Goal: Task Accomplishment & Management: Use online tool/utility

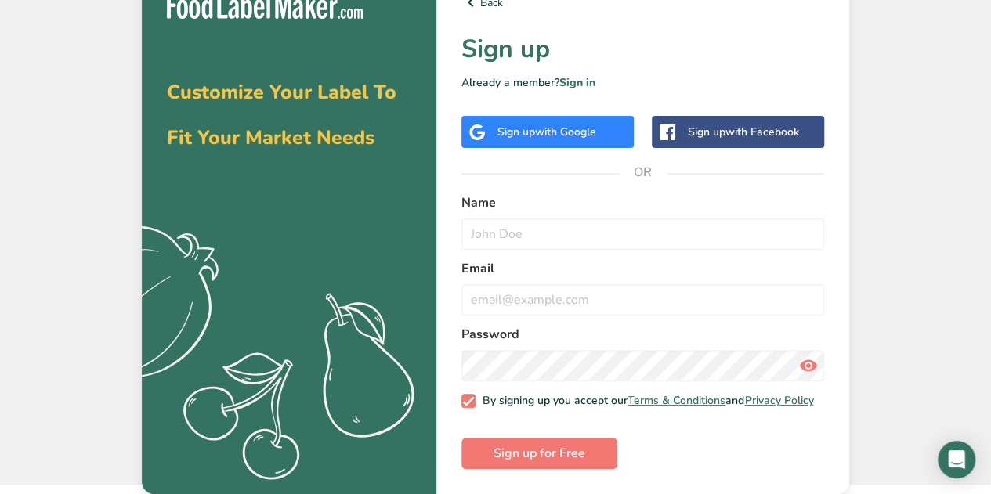
scroll to position [31, 0]
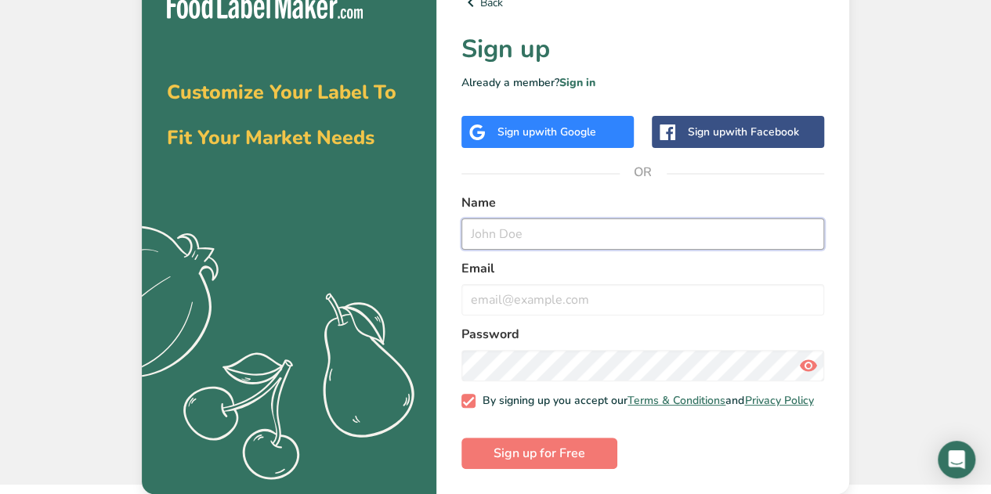
click at [677, 233] on input "text" at bounding box center [642, 233] width 363 height 31
type input "[PERSON_NAME]"
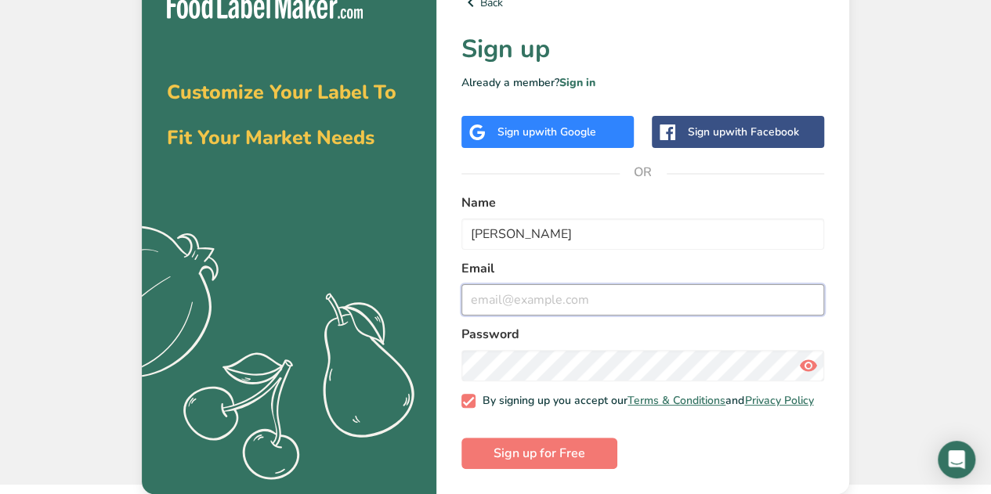
click at [589, 289] on input "email" at bounding box center [642, 299] width 363 height 31
type input "[EMAIL_ADDRESS][DOMAIN_NAME]"
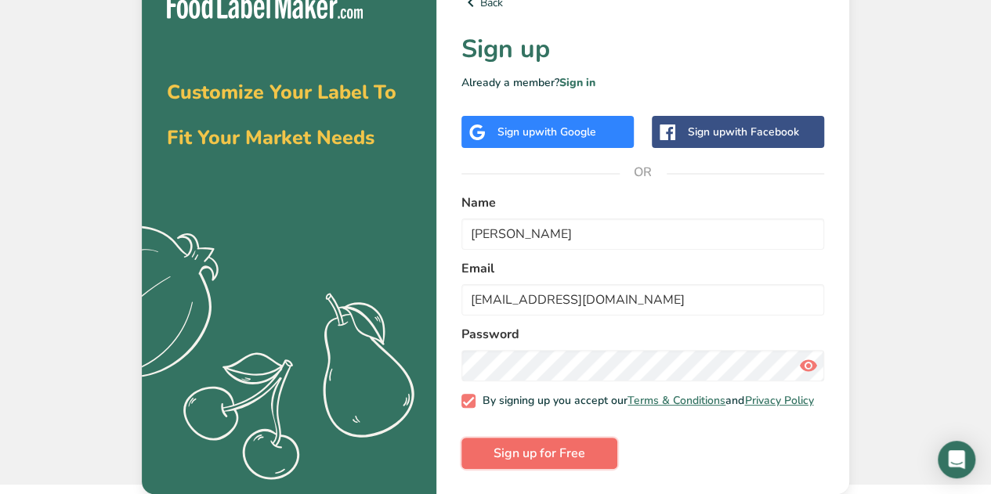
click at [572, 446] on span "Sign up for Free" at bounding box center [539, 453] width 92 height 19
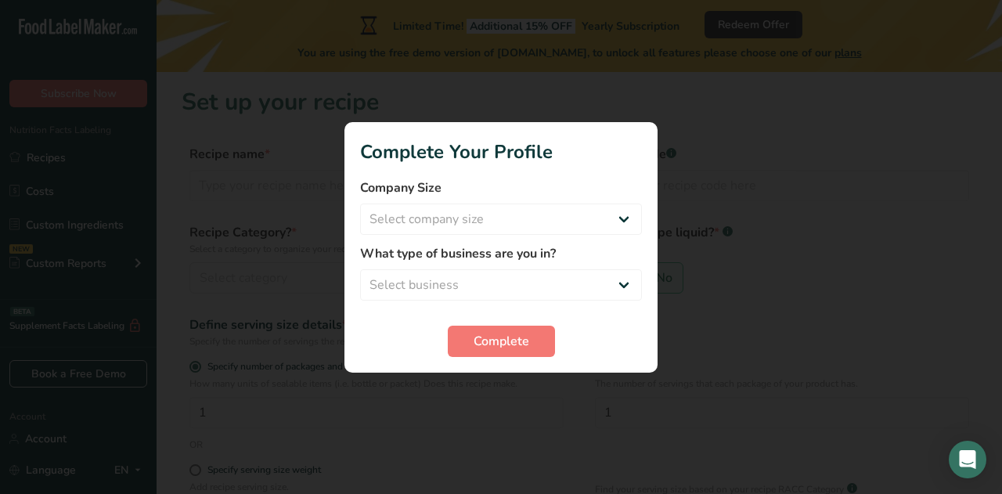
click at [758, 227] on div at bounding box center [501, 247] width 1002 height 494
click at [506, 338] on span "Complete" at bounding box center [502, 341] width 56 height 19
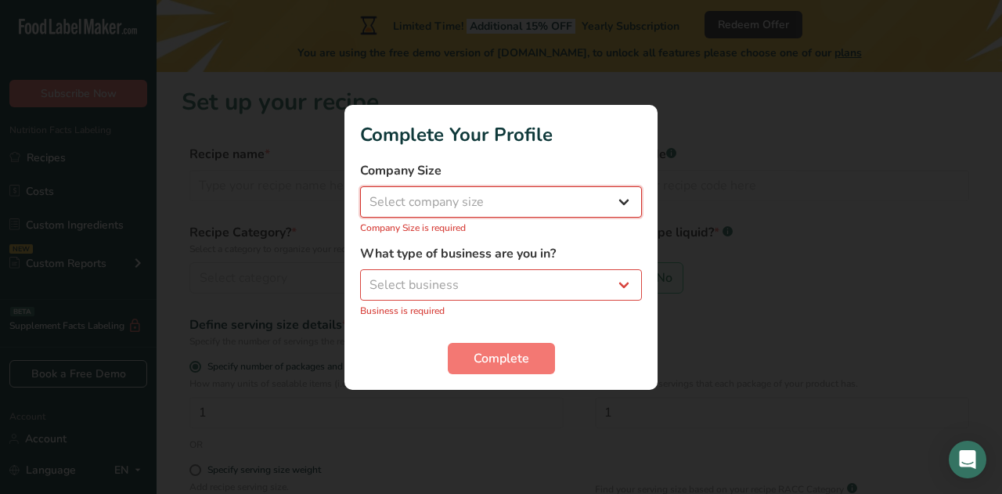
click at [464, 215] on select "Select company size Fewer than 10 Employees 10 to 50 Employees 51 to 500 Employ…" at bounding box center [501, 201] width 282 height 31
select select "1"
click at [360, 194] on select "Select company size Fewer than 10 Employees 10 to 50 Employees 51 to 500 Employ…" at bounding box center [501, 201] width 282 height 31
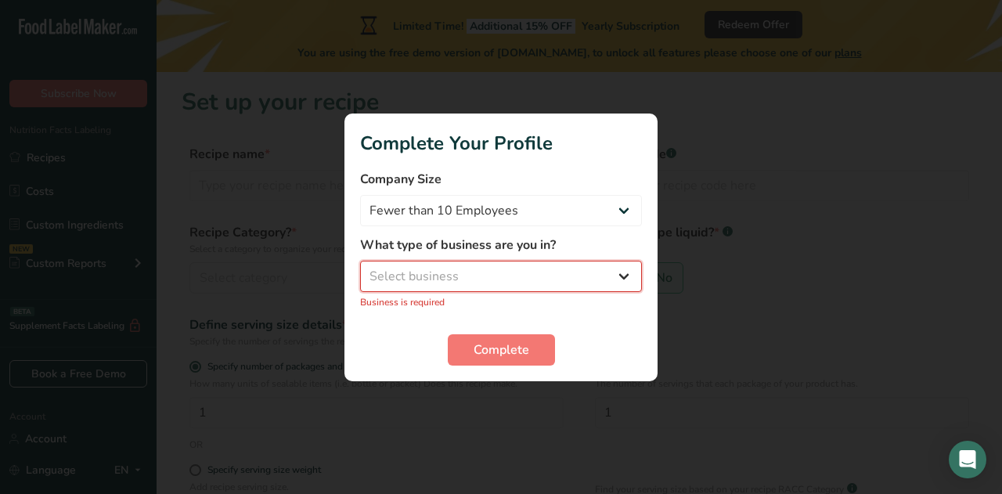
click at [528, 281] on select "Select business Packaged Food Manufacturer Restaurant & Cafe Bakery Meal Plans …" at bounding box center [501, 276] width 282 height 31
select select "1"
click at [360, 269] on select "Select business Packaged Food Manufacturer Restaurant & Cafe Bakery Meal Plans …" at bounding box center [501, 276] width 282 height 31
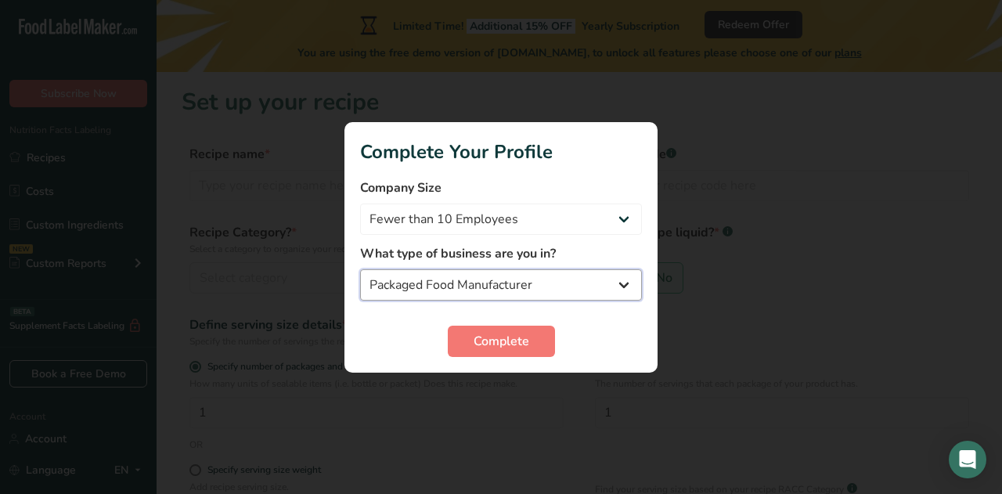
click at [528, 280] on select "Packaged Food Manufacturer Restaurant & Cafe Bakery Meal Plans & Catering Compa…" at bounding box center [501, 284] width 282 height 31
click at [616, 283] on select "Packaged Food Manufacturer Restaurant & Cafe Bakery Meal Plans & Catering Compa…" at bounding box center [501, 284] width 282 height 31
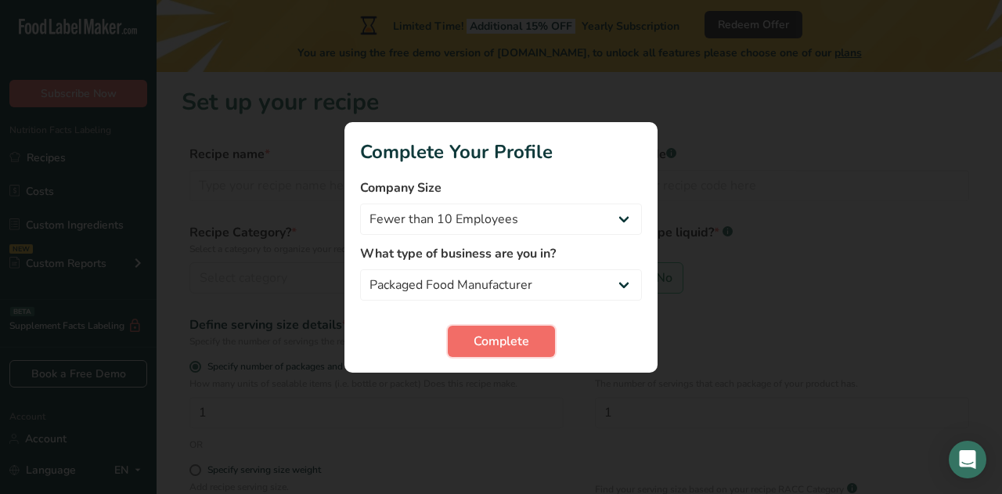
click at [504, 338] on span "Complete" at bounding box center [502, 341] width 56 height 19
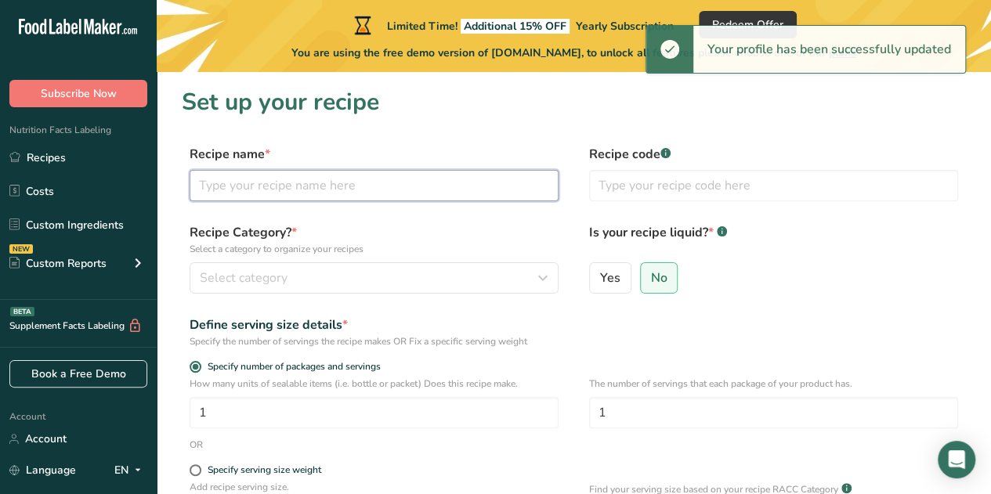
click at [420, 182] on input "text" at bounding box center [374, 185] width 369 height 31
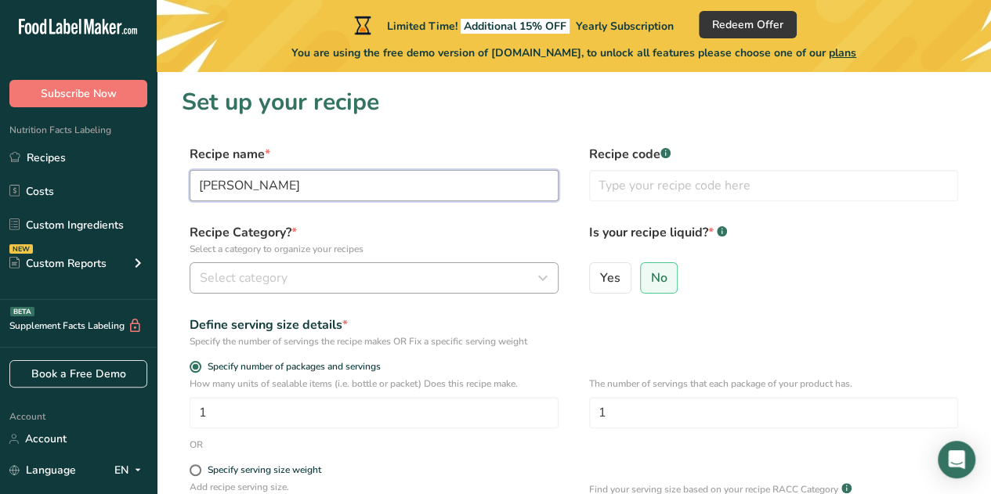
type input "[PERSON_NAME]"
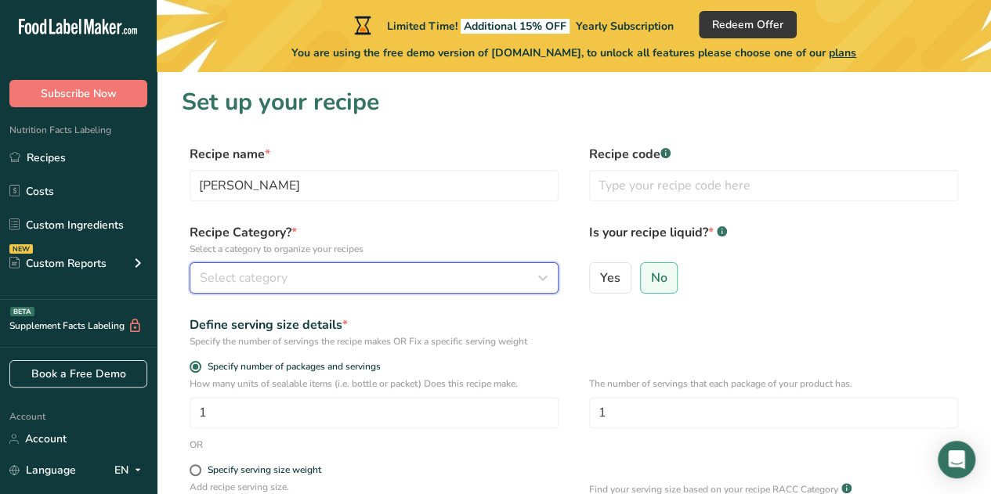
click at [312, 281] on div "Select category" at bounding box center [369, 278] width 339 height 19
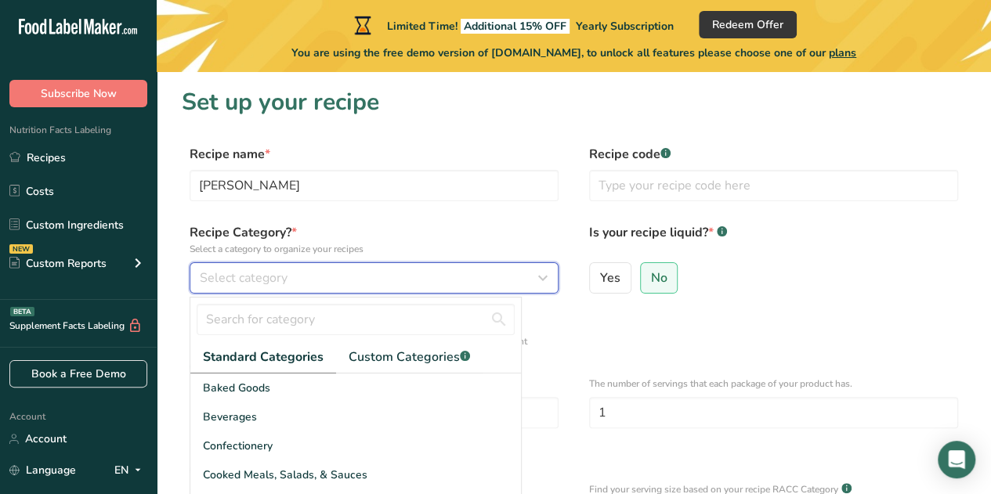
click at [548, 282] on icon "button" at bounding box center [542, 278] width 19 height 28
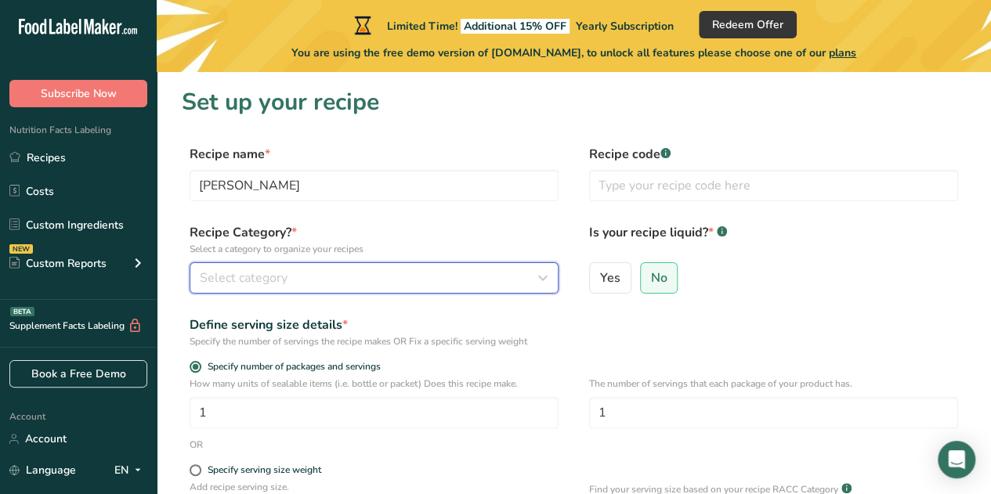
click at [500, 284] on div "Select category" at bounding box center [369, 278] width 339 height 19
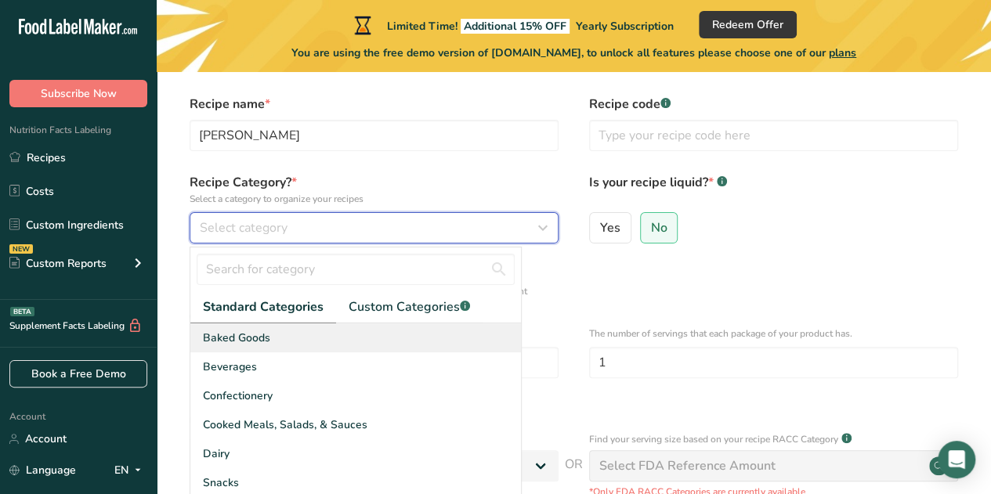
scroll to position [73, 0]
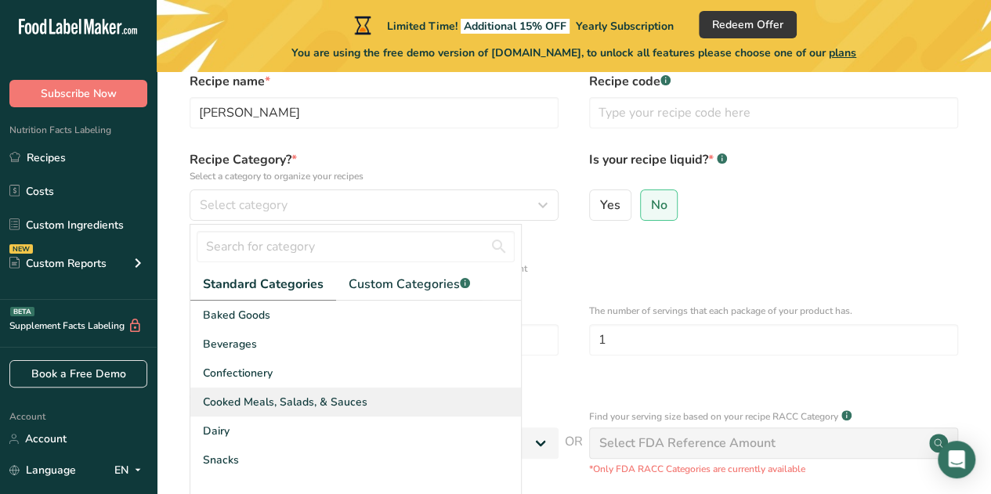
click at [383, 396] on div "Cooked Meals, Salads, & Sauces" at bounding box center [355, 402] width 330 height 29
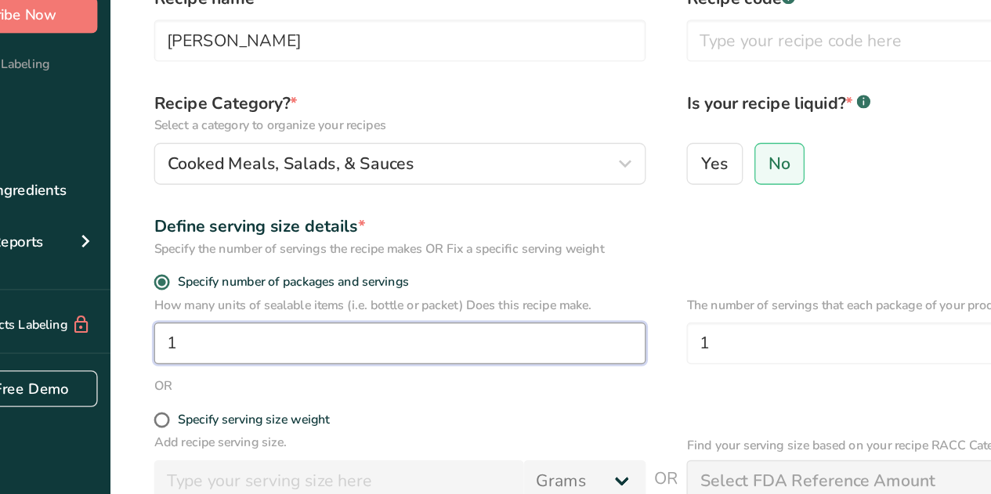
click at [311, 338] on input "1" at bounding box center [374, 339] width 369 height 31
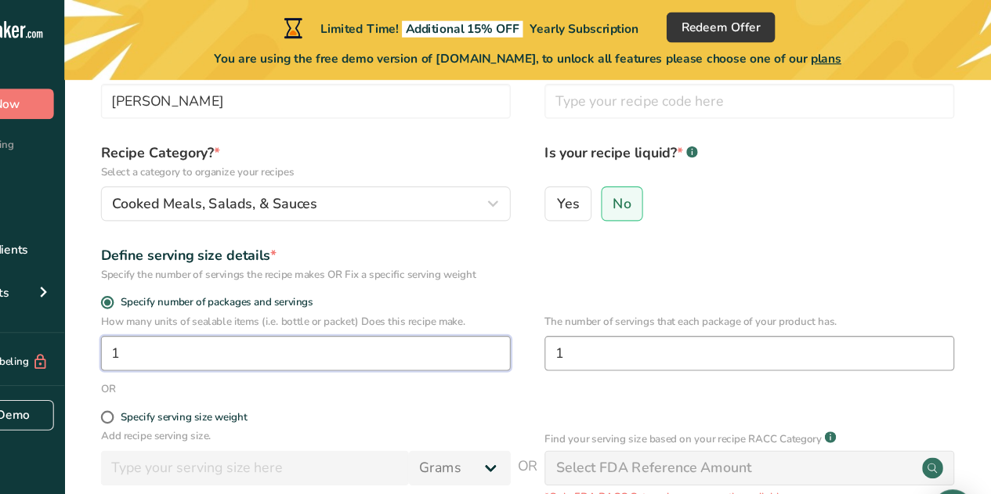
scroll to position [0, 0]
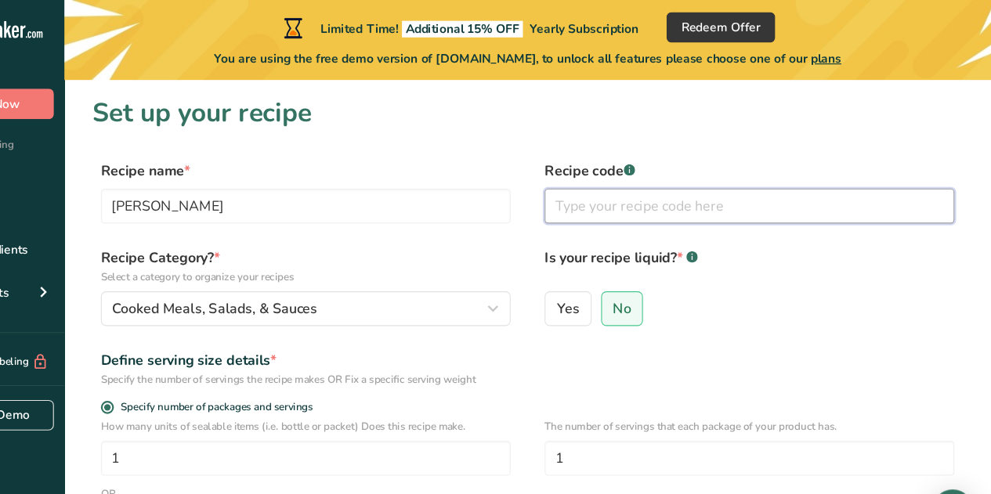
click at [749, 191] on input "text" at bounding box center [773, 185] width 369 height 31
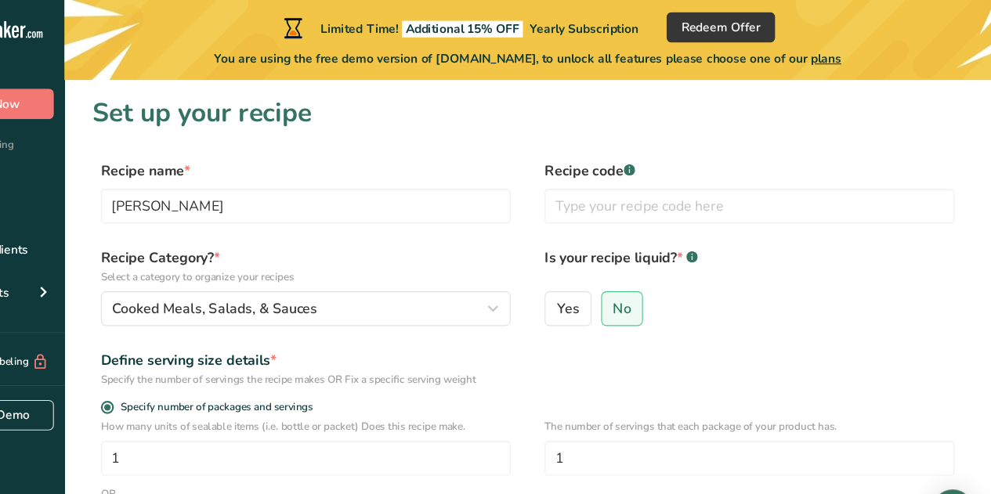
click at [814, 269] on div "Yes No" at bounding box center [773, 282] width 369 height 41
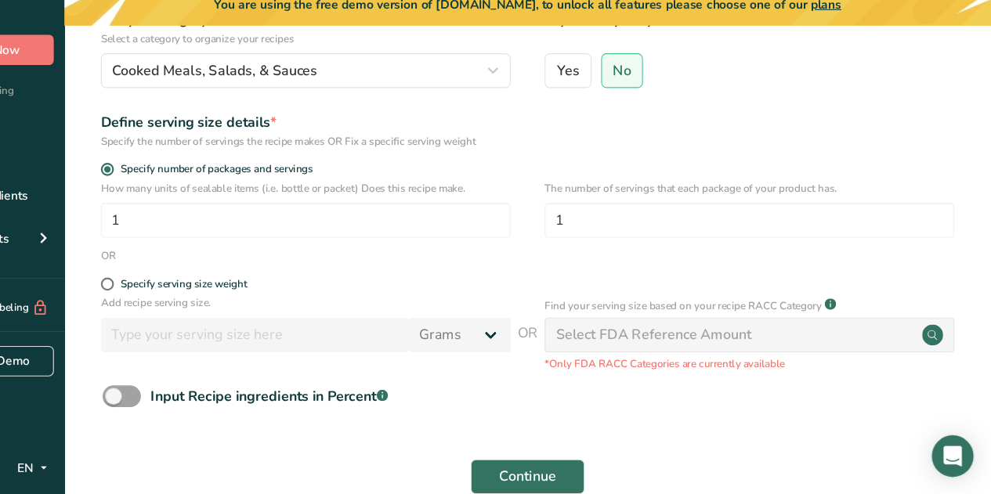
scroll to position [205, 0]
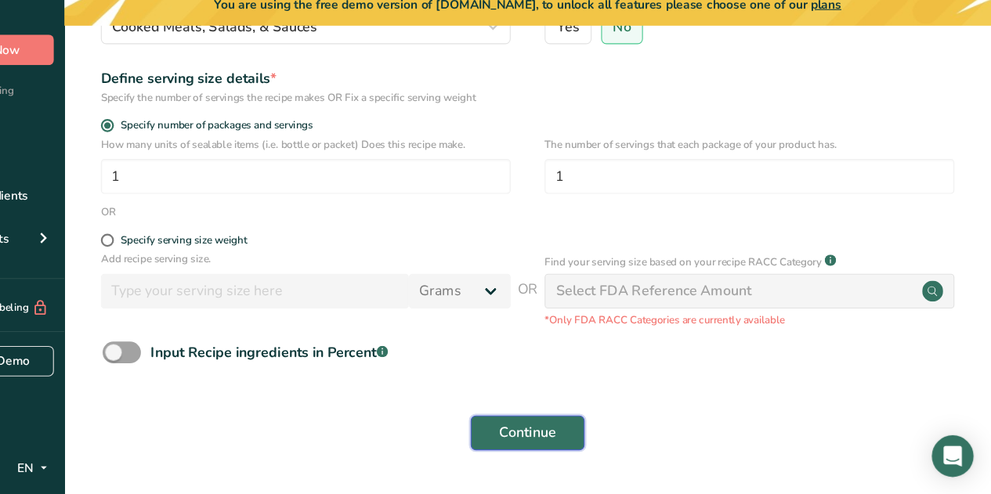
click at [574, 431] on span "Continue" at bounding box center [573, 438] width 51 height 19
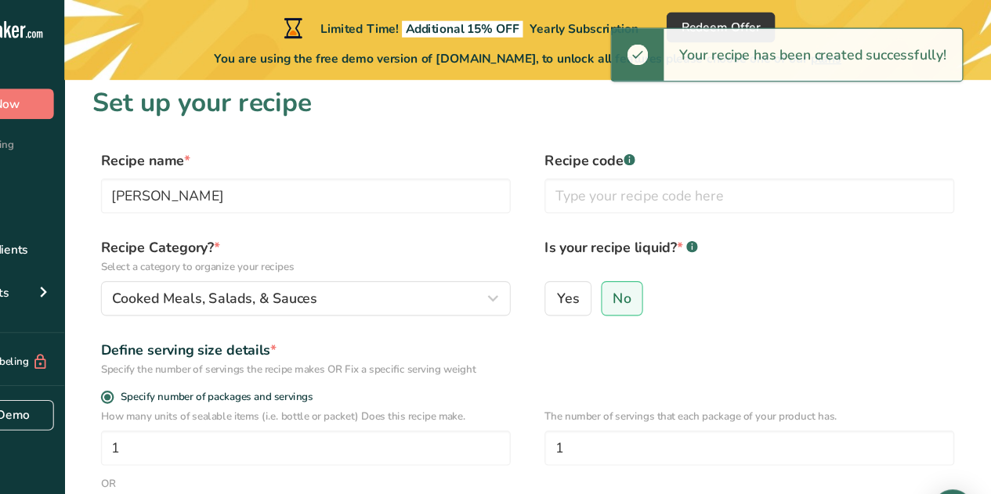
scroll to position [0, 0]
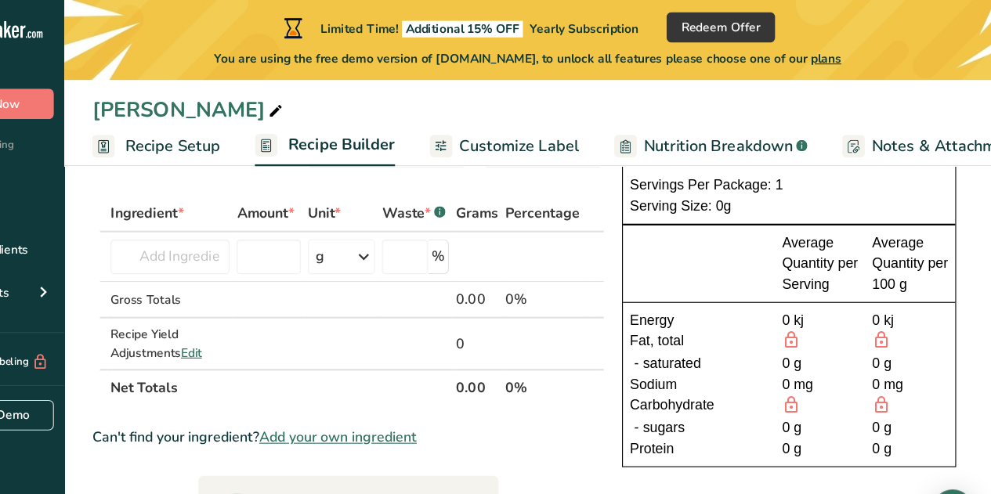
scroll to position [63, 0]
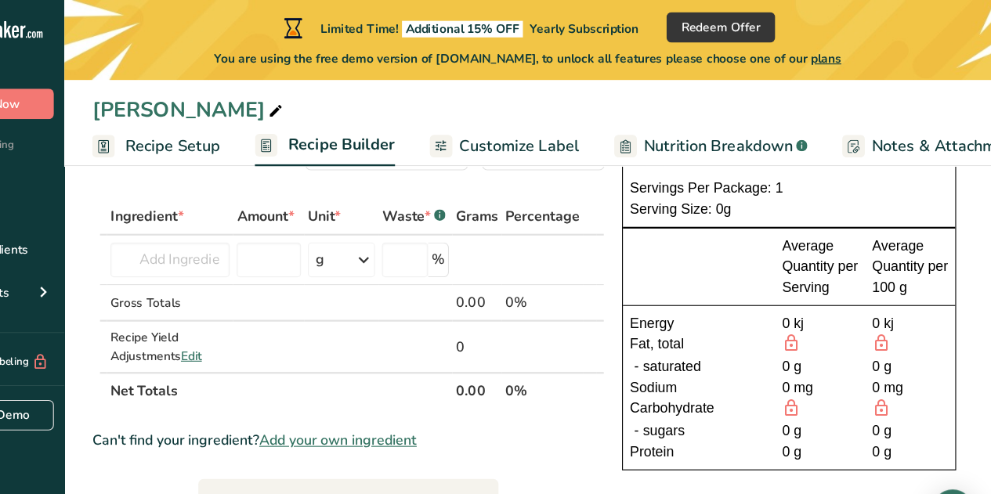
click at [410, 395] on span "Add your own ingredient" at bounding box center [403, 397] width 142 height 19
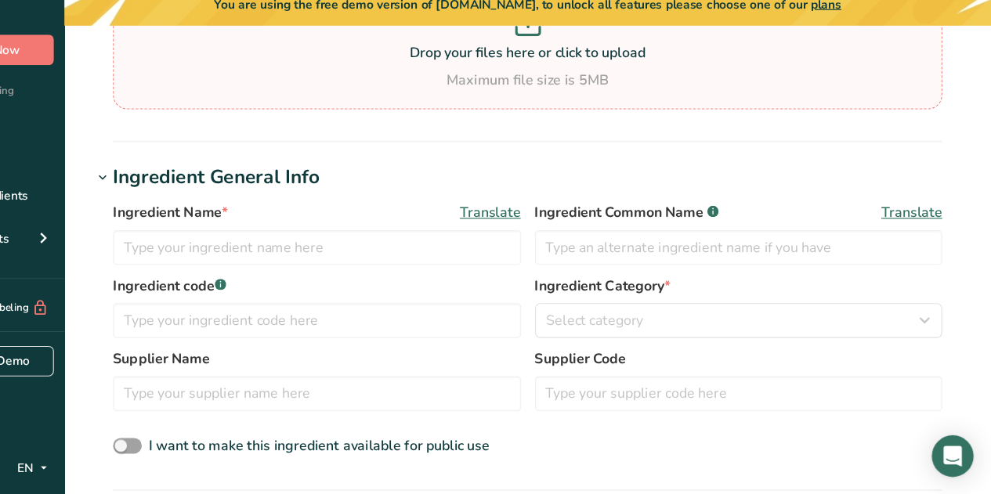
scroll to position [196, 0]
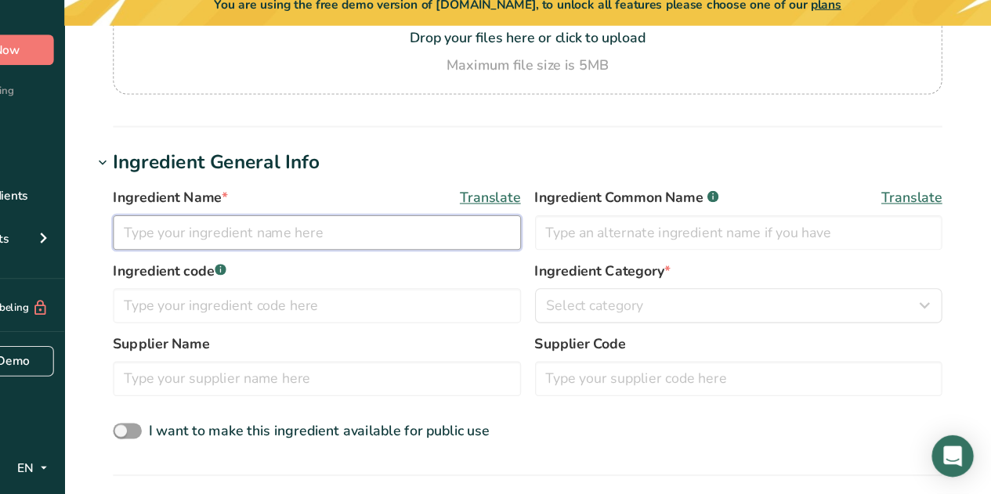
click at [512, 255] on input "text" at bounding box center [383, 258] width 367 height 31
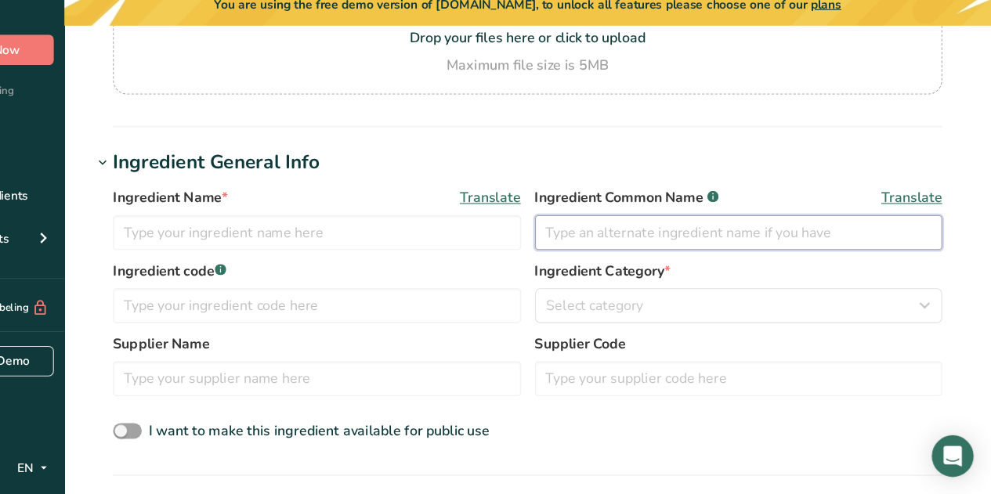
click at [645, 261] on input "text" at bounding box center [763, 258] width 367 height 31
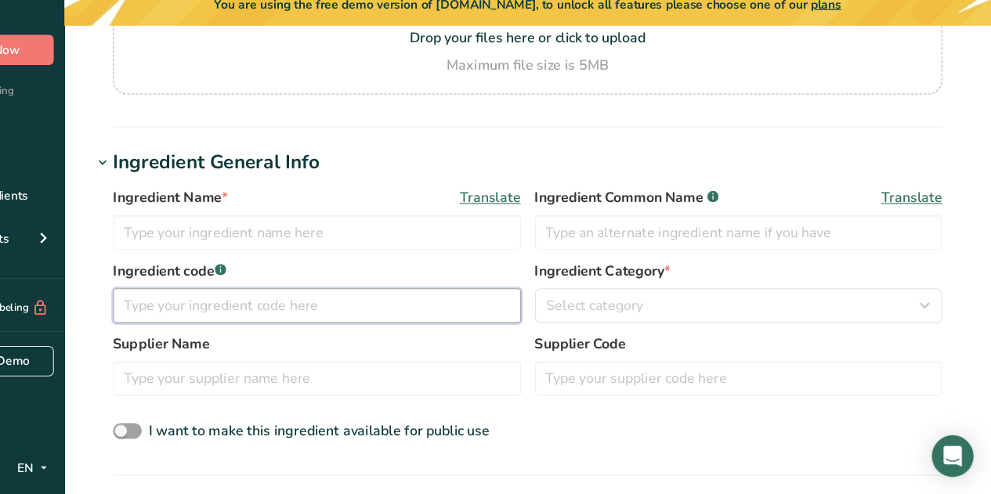
click at [483, 330] on input "text" at bounding box center [383, 324] width 367 height 31
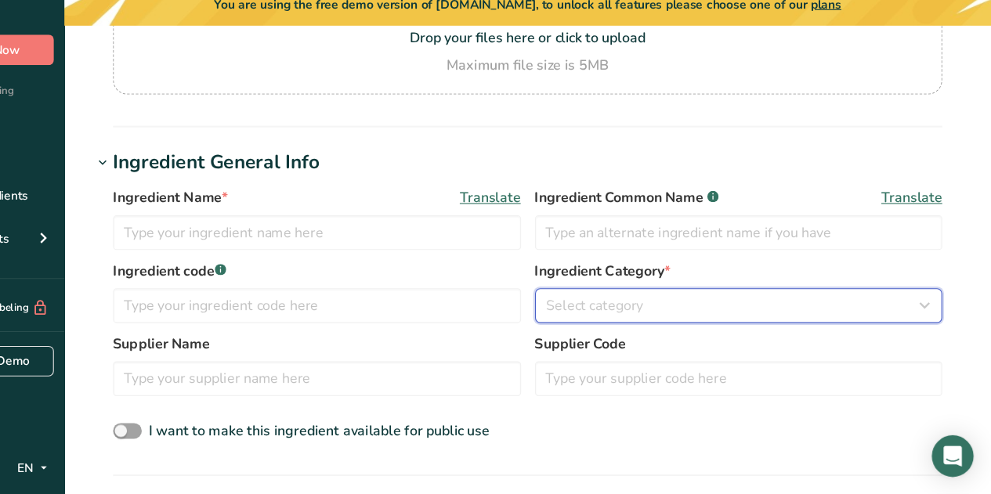
click at [690, 327] on div "Select category" at bounding box center [759, 324] width 338 height 19
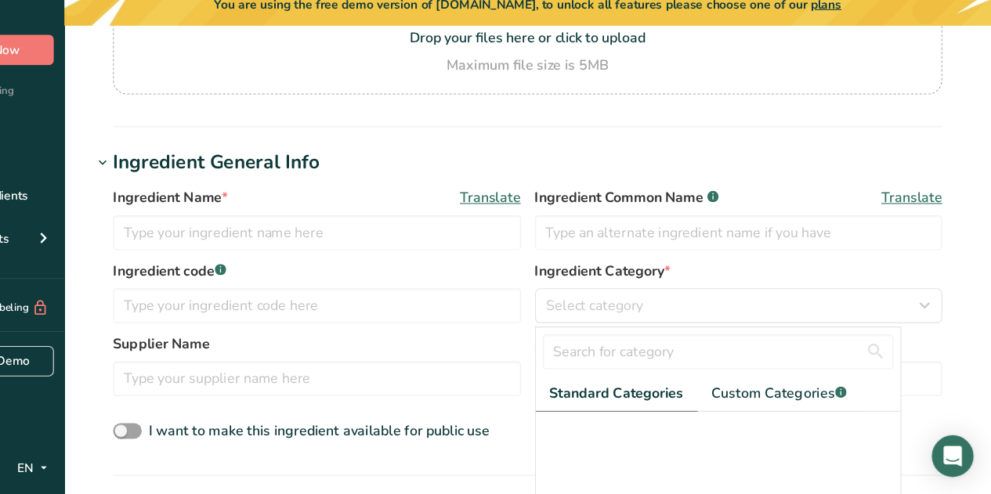
click at [500, 367] on label "Supplier Name" at bounding box center [383, 358] width 367 height 19
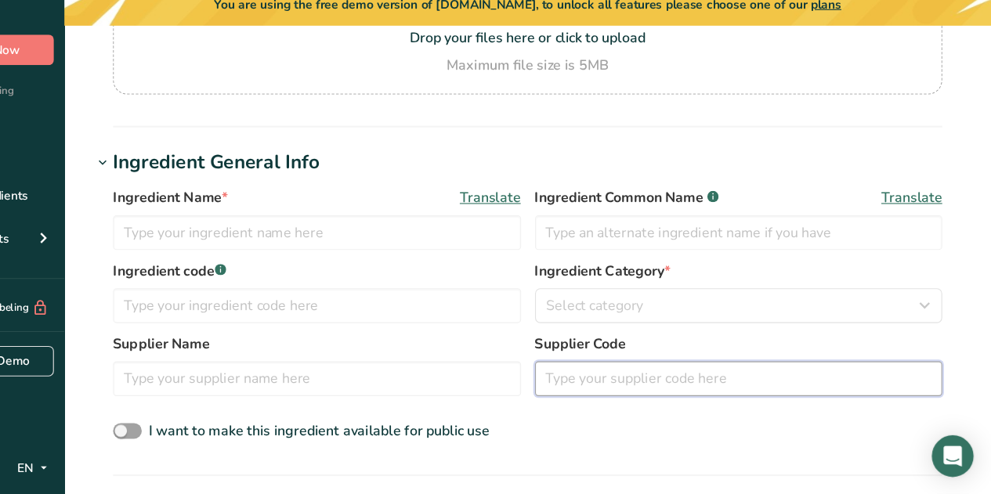
click at [665, 377] on input "text" at bounding box center [763, 389] width 367 height 31
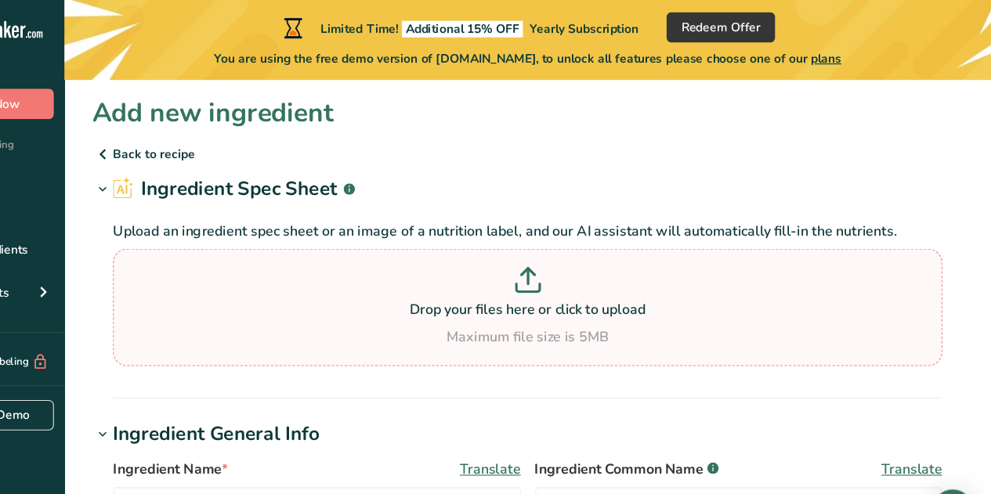
click at [586, 255] on p at bounding box center [573, 254] width 738 height 29
click at [586, 255] on input "Drop your files here or click to upload Maximum file size is 5MB" at bounding box center [573, 277] width 746 height 106
type input "C:\fakepath\Red capsicums.docx"
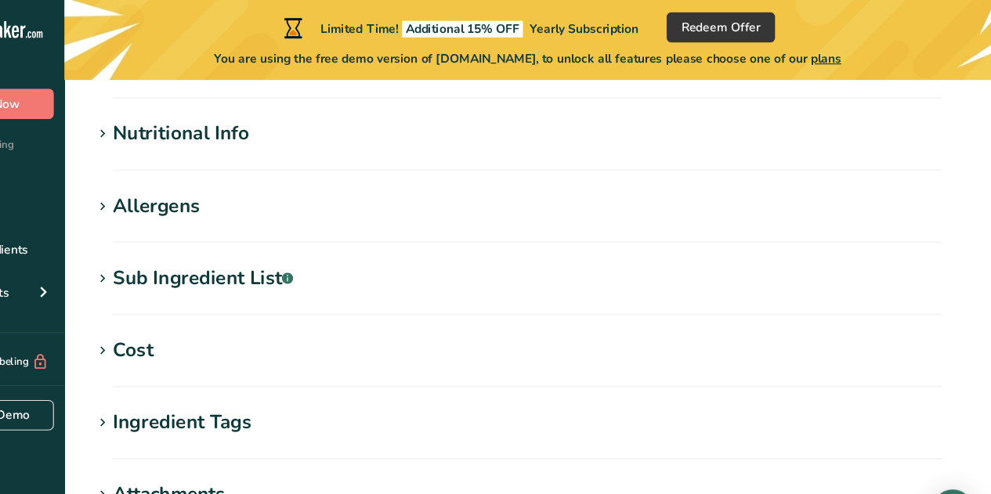
scroll to position [578, 0]
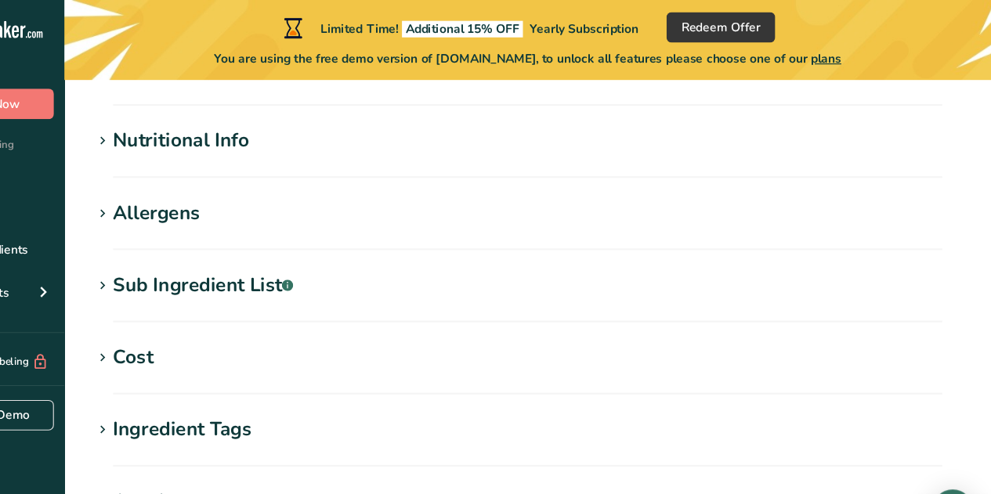
click at [343, 124] on h1 "Nutritional Info" at bounding box center [574, 127] width 784 height 26
